Goal: Find specific page/section: Find specific page/section

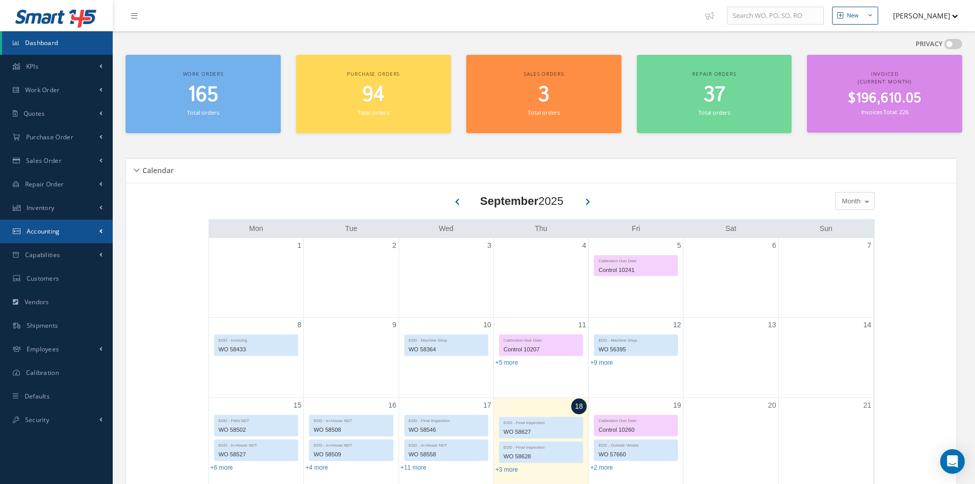
drag, startPoint x: 33, startPoint y: 231, endPoint x: 33, endPoint y: 237, distance: 5.6
click at [33, 233] on span "Accounting" at bounding box center [43, 231] width 33 height 9
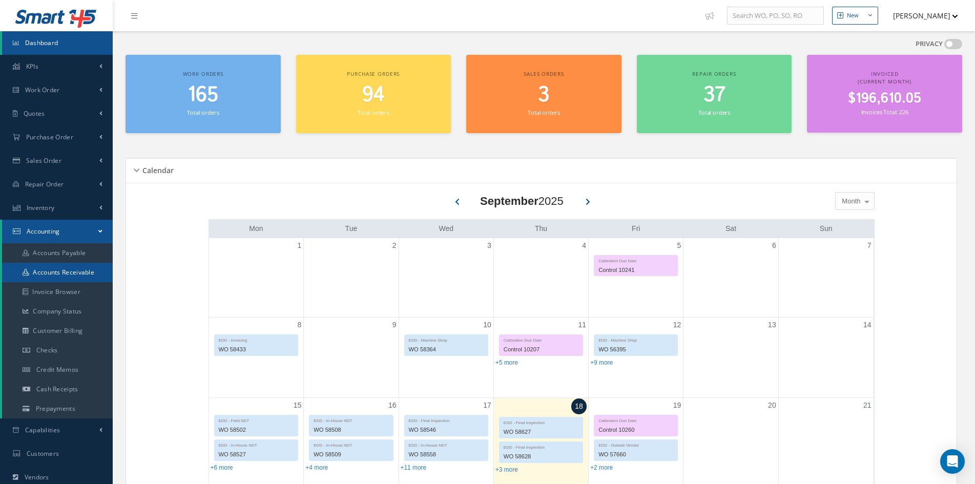
click at [47, 274] on link "Accounts Receivable" at bounding box center [57, 272] width 111 height 19
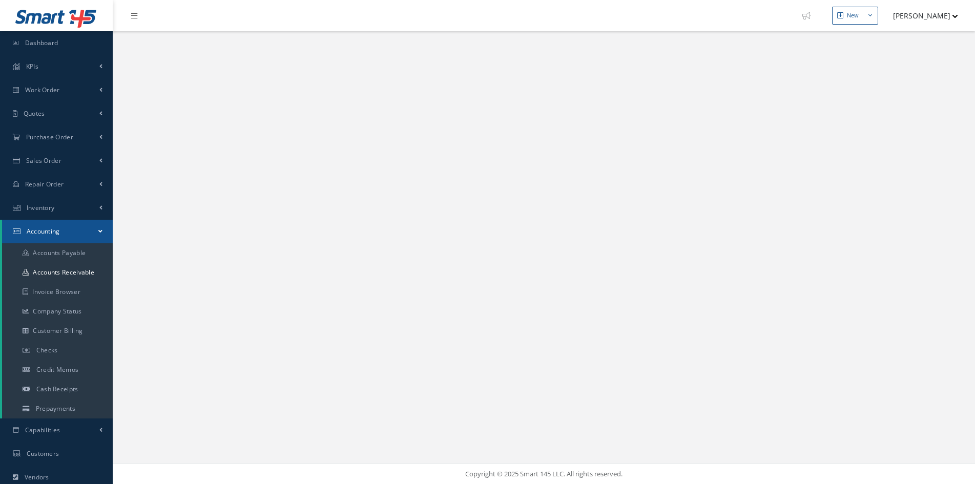
select select "25"
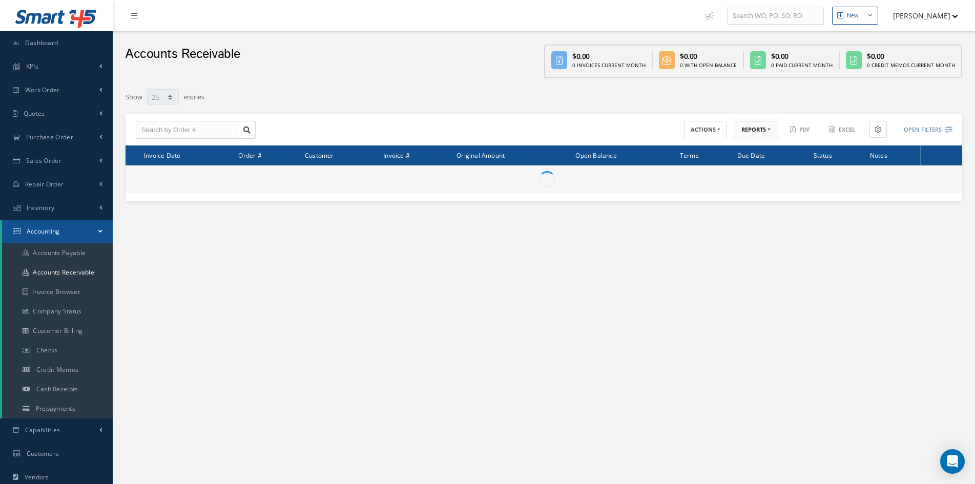
click at [756, 131] on button "REPORTS" at bounding box center [756, 130] width 43 height 18
click at [754, 148] on link "A/R Aging" at bounding box center [776, 147] width 82 height 14
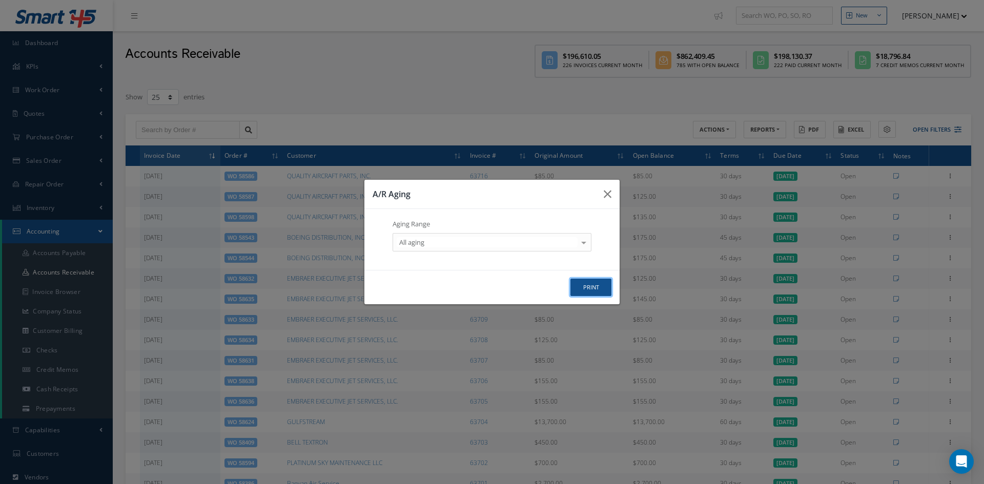
click at [589, 286] on button "print" at bounding box center [590, 288] width 41 height 18
